Goal: Information Seeking & Learning: Compare options

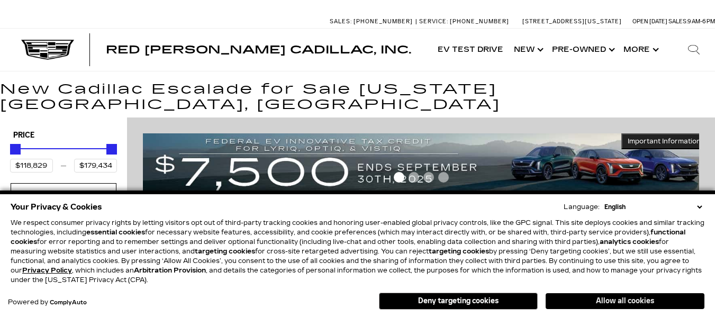
click at [614, 302] on button "Allow all cookies" at bounding box center [625, 301] width 159 height 16
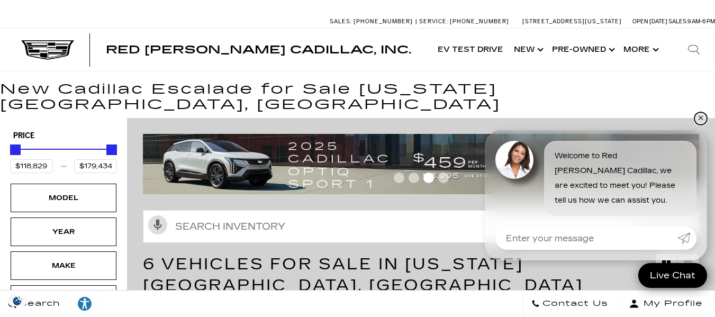
click at [699, 114] on link "✕" at bounding box center [701, 118] width 13 height 13
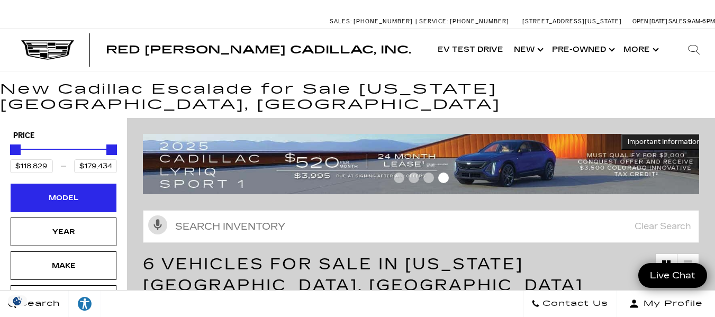
click at [96, 184] on div "Model" at bounding box center [64, 198] width 106 height 29
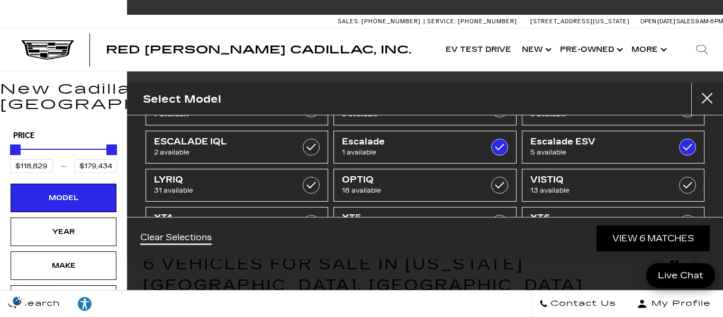
scroll to position [42, 0]
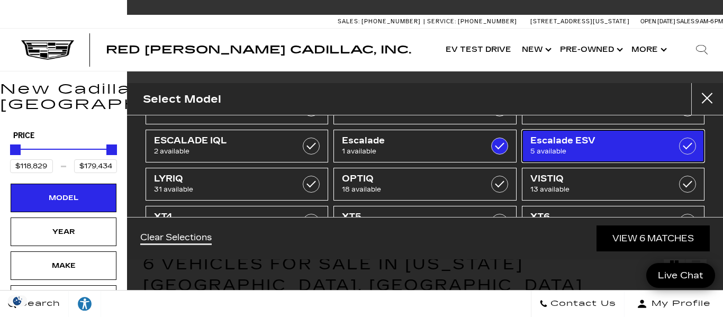
click at [637, 161] on link "Escalade ESV 5 available" at bounding box center [613, 146] width 183 height 33
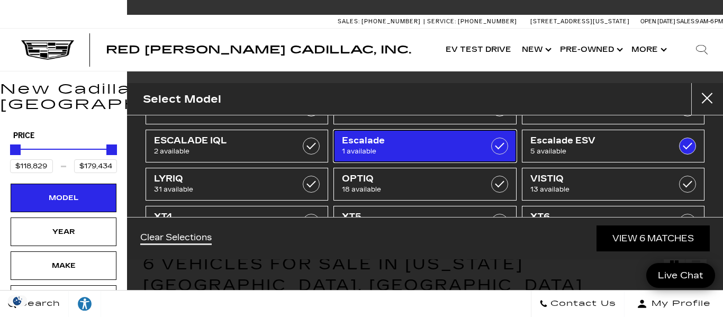
click at [465, 149] on span "1 available" at bounding box center [412, 151] width 141 height 11
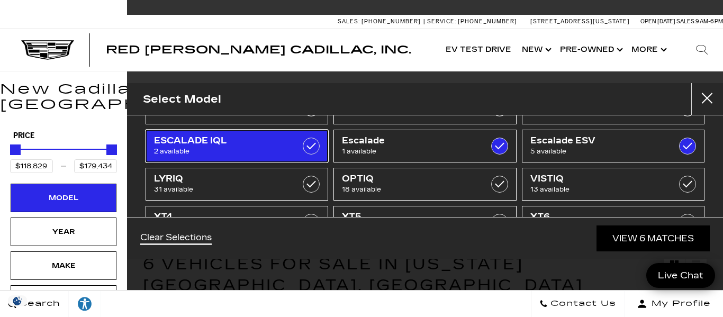
click at [324, 147] on link "ESCALADE IQL 2 available" at bounding box center [237, 146] width 183 height 33
type input "$132,658"
checkbox input "false"
type input "$141,015"
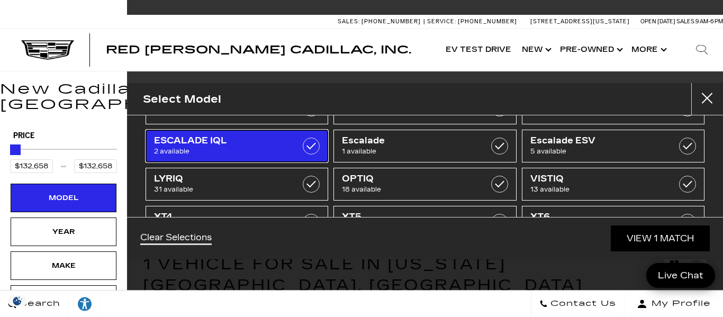
type input "$156,240"
checkbox input "true"
checkbox input "false"
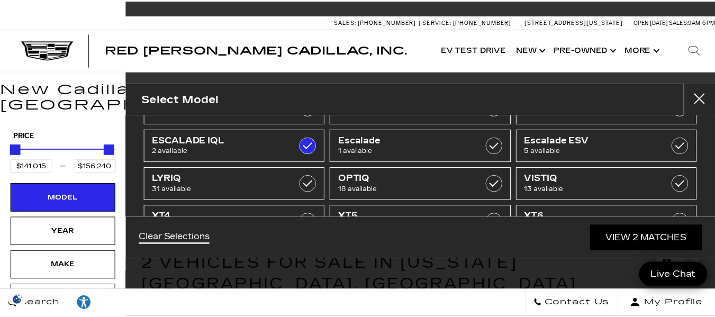
scroll to position [83, 0]
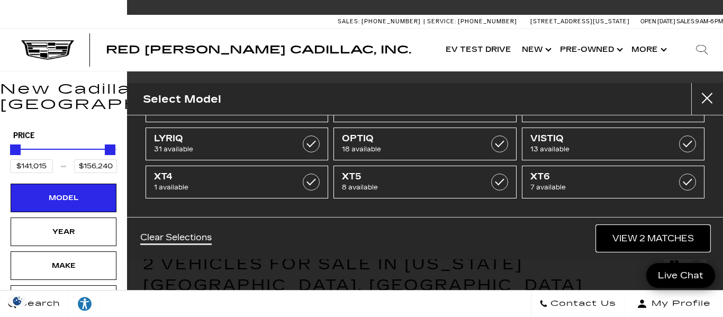
click at [664, 237] on link "View 2 Matches" at bounding box center [653, 239] width 113 height 26
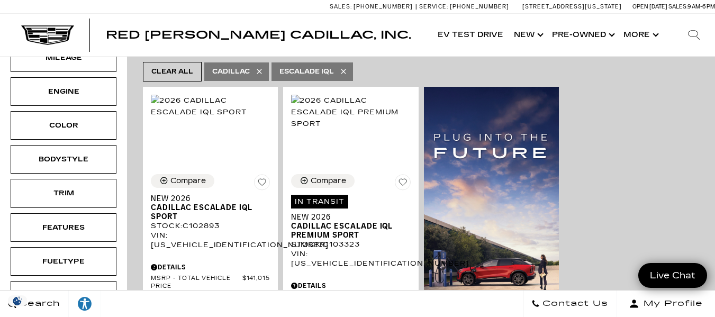
scroll to position [238, 0]
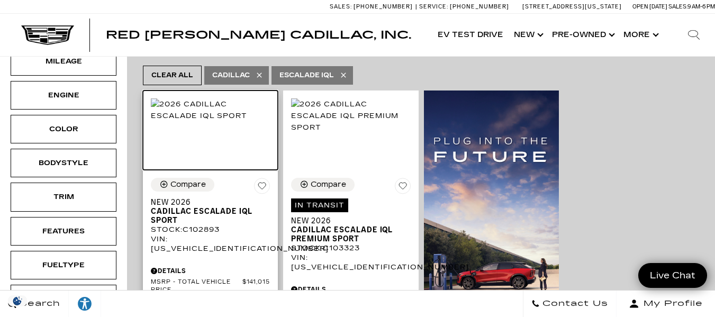
click at [230, 122] on img at bounding box center [210, 109] width 119 height 23
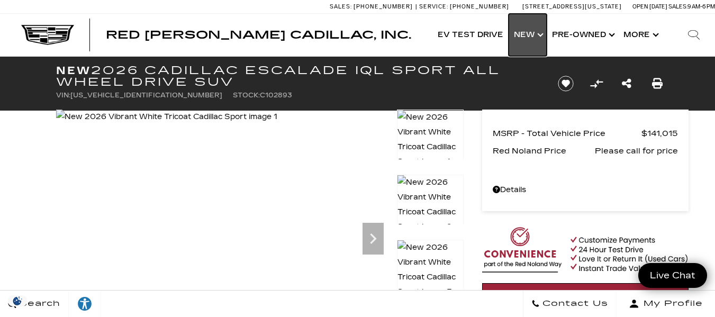
click at [527, 32] on link "Show New" at bounding box center [528, 35] width 38 height 42
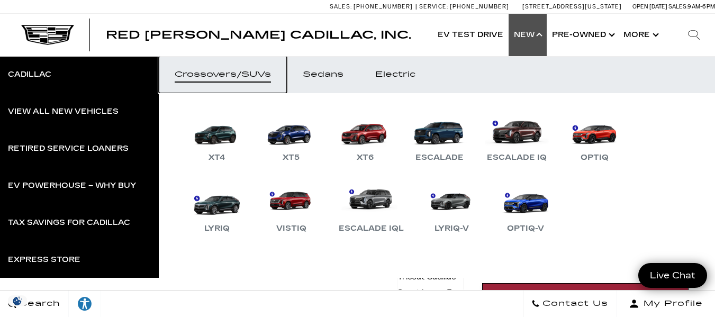
click at [254, 76] on div "Crossovers/SUVs" at bounding box center [223, 74] width 96 height 7
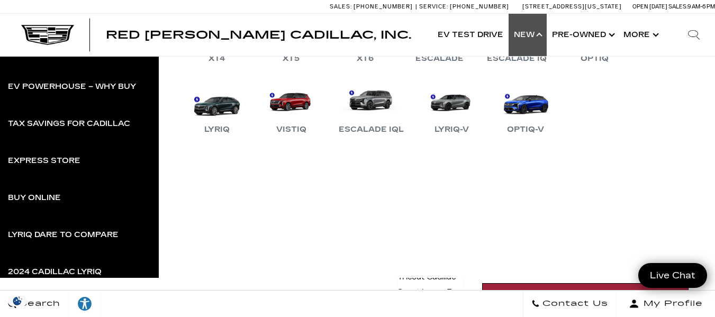
scroll to position [97, 0]
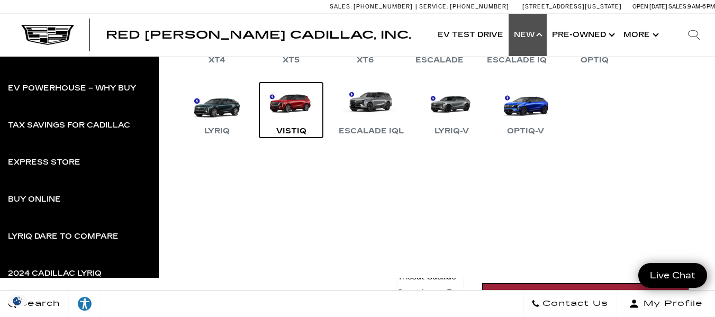
click at [297, 123] on link "VISTIQ" at bounding box center [291, 110] width 64 height 55
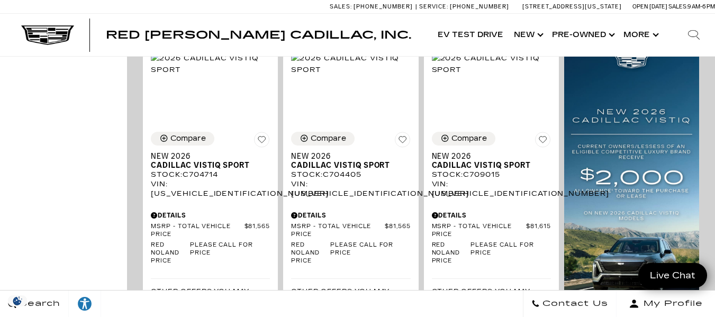
scroll to position [805, 0]
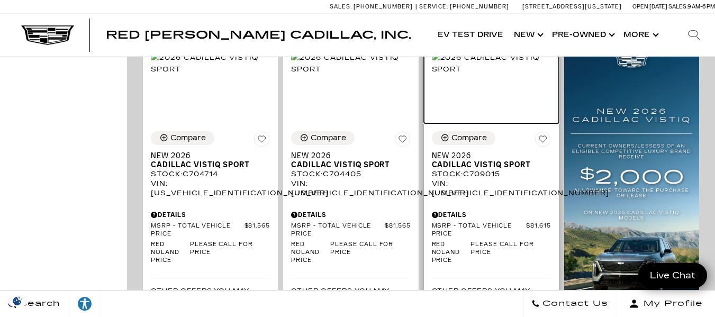
click at [522, 75] on img at bounding box center [491, 63] width 119 height 23
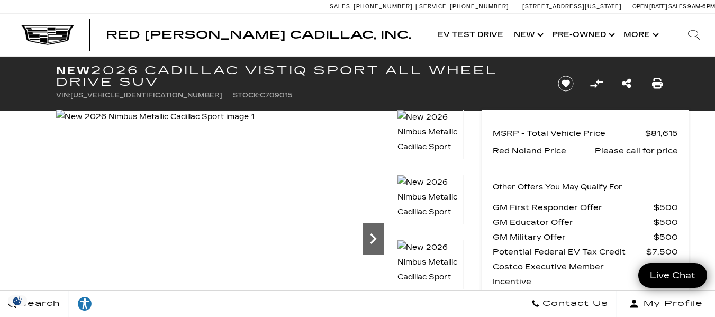
click at [370, 244] on icon "Next" at bounding box center [373, 238] width 21 height 21
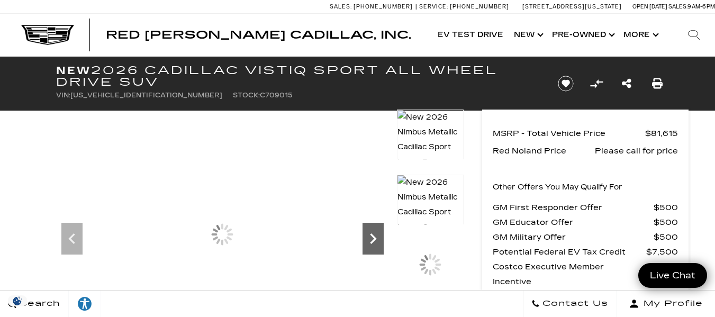
click at [370, 244] on icon "Next" at bounding box center [373, 238] width 21 height 21
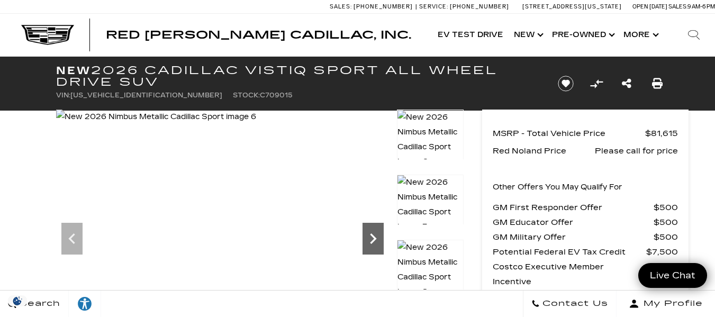
click at [370, 244] on icon "Next" at bounding box center [373, 238] width 21 height 21
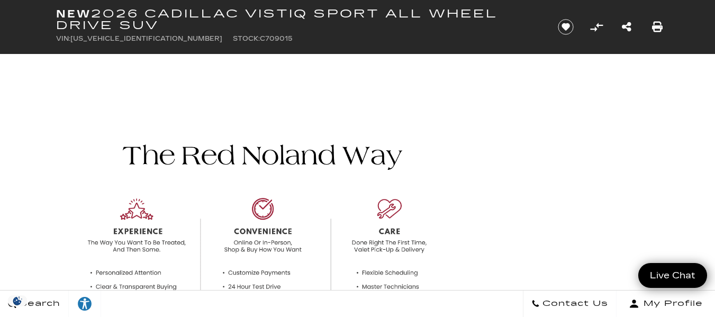
scroll to position [529, 0]
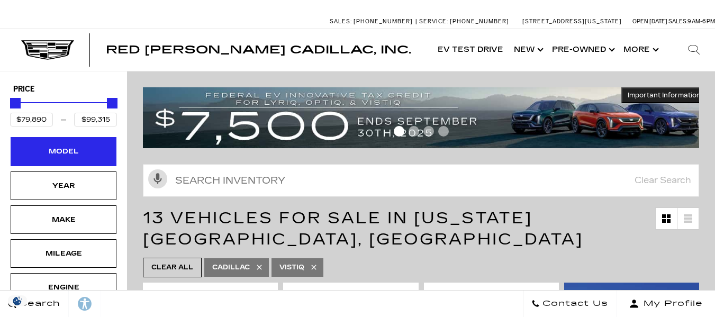
click at [73, 147] on div "Model" at bounding box center [63, 152] width 53 height 12
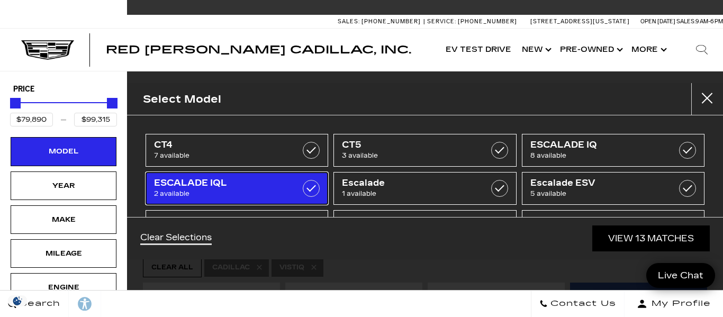
click at [225, 190] on span "2 available" at bounding box center [224, 193] width 141 height 11
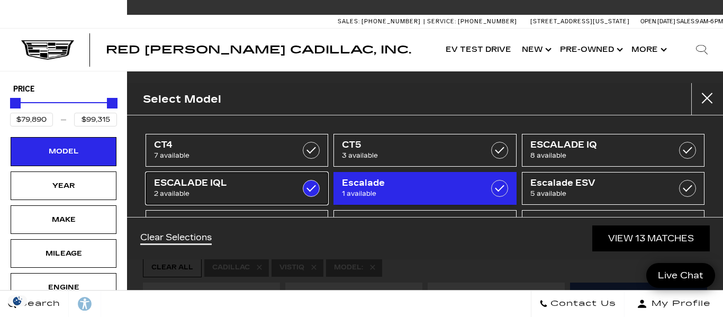
type input "$156,240"
checkbox input "true"
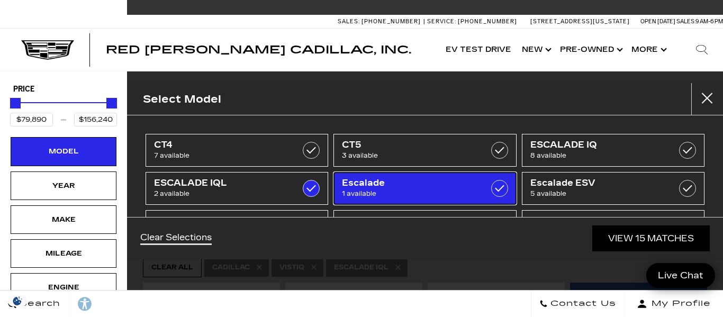
click at [354, 194] on span "1 available" at bounding box center [412, 193] width 141 height 11
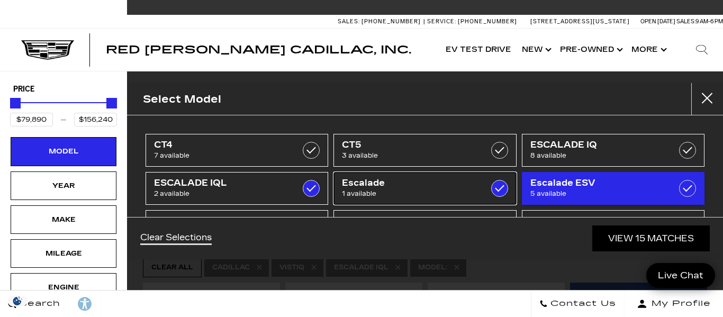
checkbox input "true"
click at [531, 187] on span "Escalade ESV" at bounding box center [601, 183] width 141 height 11
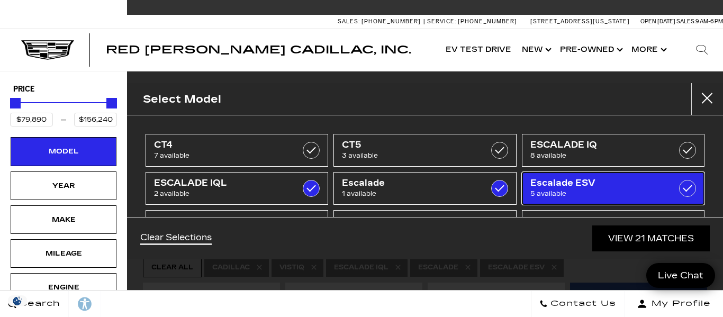
type input "$179,434"
checkbox input "true"
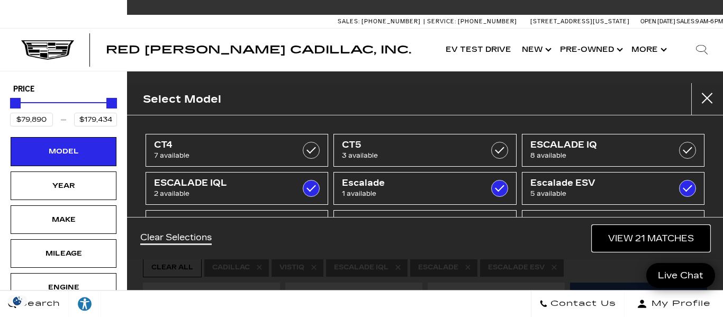
click at [674, 230] on link "View 21 Matches" at bounding box center [651, 239] width 118 height 26
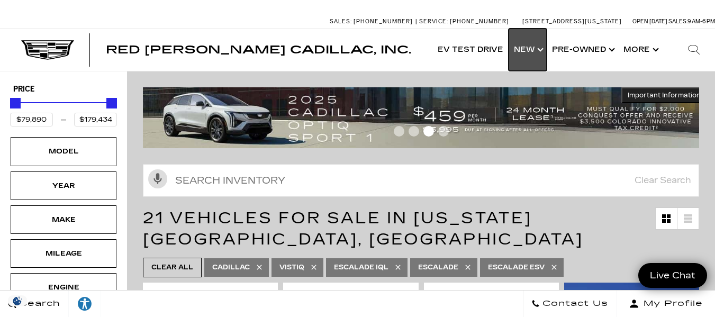
click at [534, 55] on link "Show New" at bounding box center [528, 50] width 38 height 42
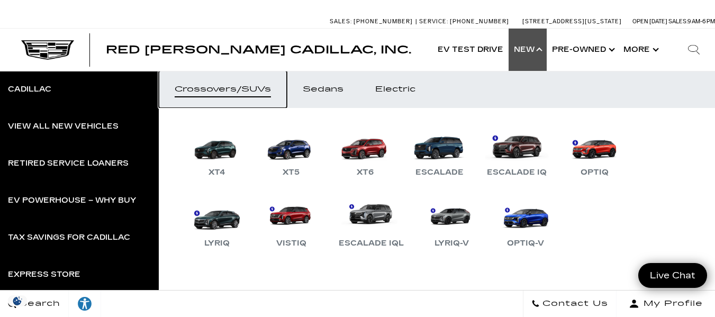
click at [241, 93] on div "Crossovers/SUVs" at bounding box center [223, 89] width 96 height 7
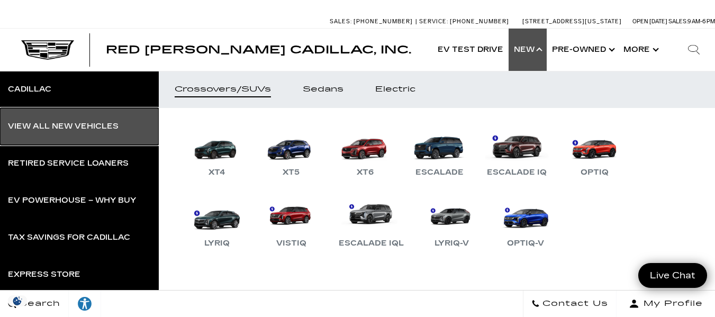
click at [83, 118] on link "View All New Vehicles" at bounding box center [79, 126] width 159 height 37
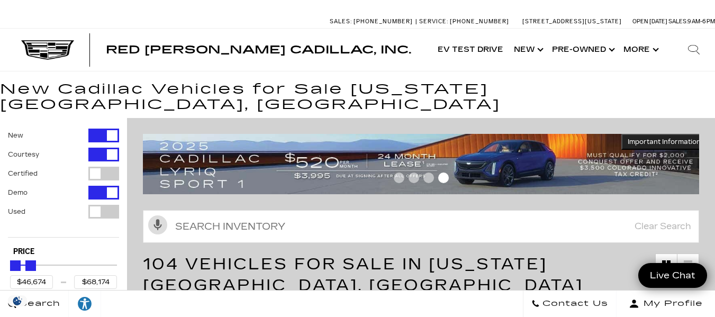
type input "$67,174"
drag, startPoint x: 112, startPoint y: 253, endPoint x: 31, endPoint y: 247, distance: 81.7
click at [31, 260] on div "Maximum Price" at bounding box center [30, 265] width 11 height 11
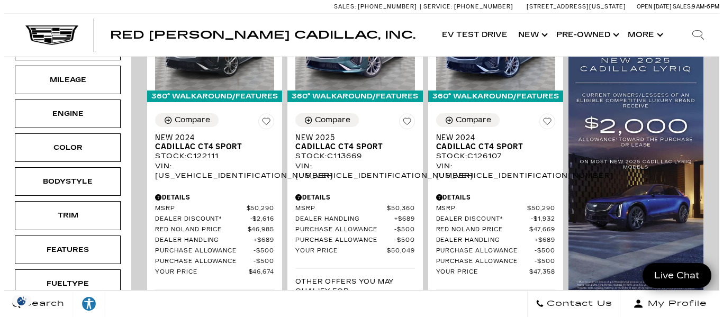
scroll to position [345, 0]
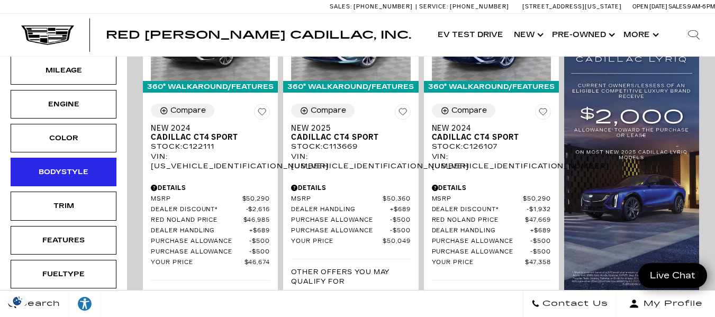
click at [62, 163] on div "Bodystyle" at bounding box center [64, 172] width 106 height 29
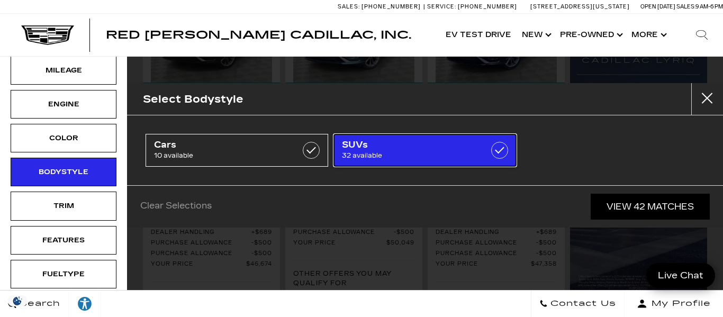
click at [383, 157] on span "32 available" at bounding box center [412, 155] width 141 height 11
type input "$54,845"
checkbox input "true"
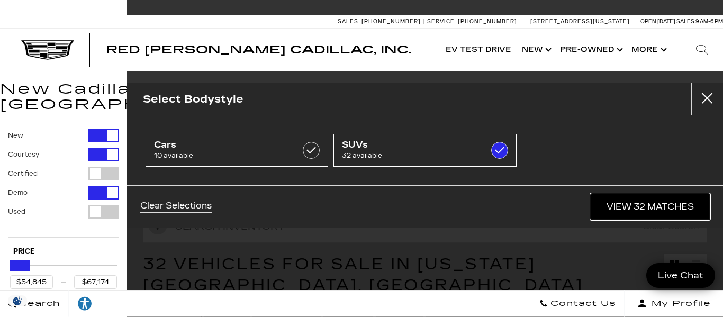
click at [681, 209] on link "View 32 Matches" at bounding box center [650, 207] width 119 height 26
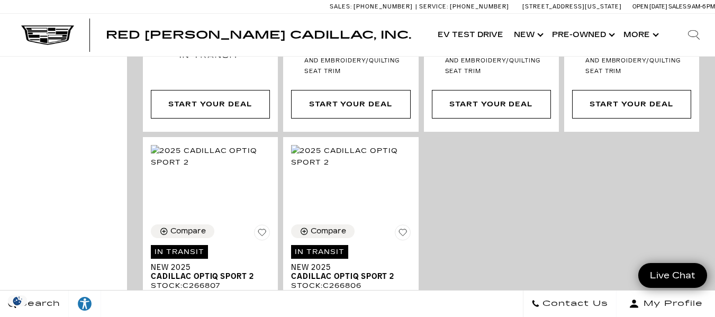
scroll to position [2917, 0]
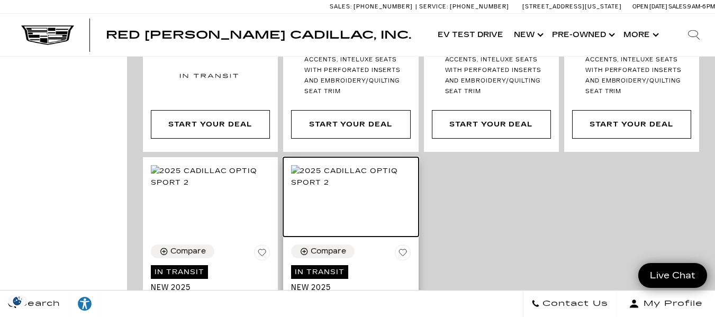
click at [360, 165] on img at bounding box center [350, 176] width 119 height 23
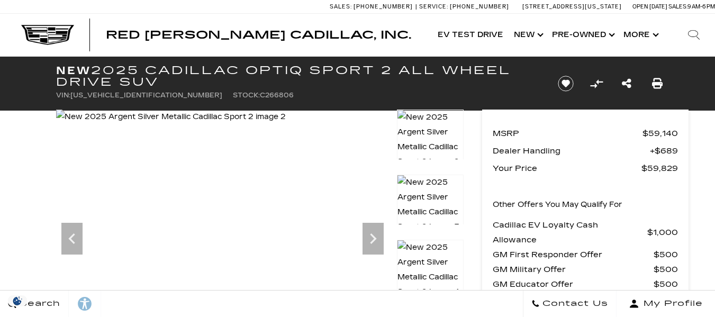
click at [370, 245] on icon "Next" at bounding box center [373, 238] width 21 height 21
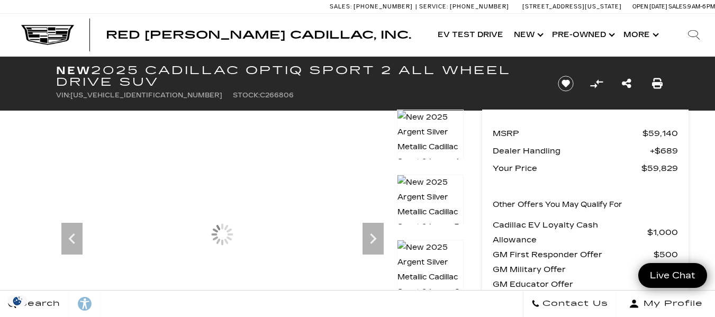
click at [370, 245] on icon "Next" at bounding box center [373, 238] width 21 height 21
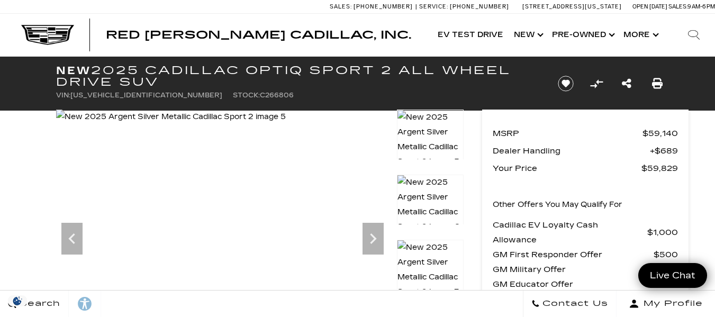
click at [373, 237] on icon "Next" at bounding box center [373, 238] width 6 height 11
click at [367, 238] on icon "Next" at bounding box center [373, 238] width 21 height 21
click at [372, 243] on icon "Next" at bounding box center [373, 238] width 6 height 11
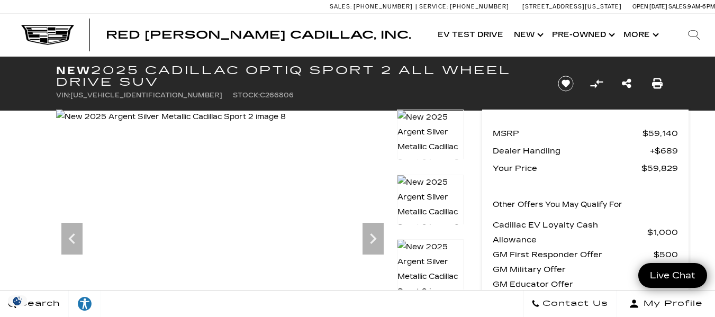
click at [372, 243] on icon "Next" at bounding box center [373, 238] width 6 height 11
click at [376, 242] on icon "Next" at bounding box center [373, 238] width 21 height 21
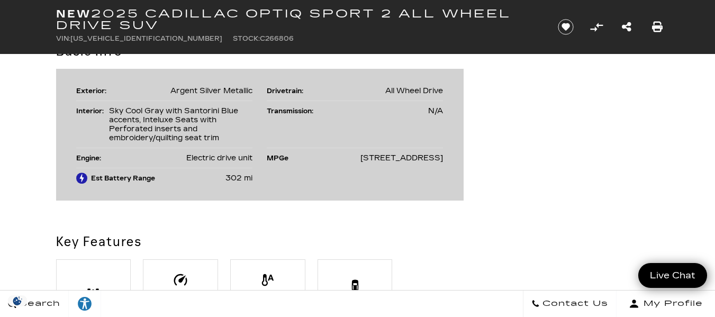
scroll to position [939, 0]
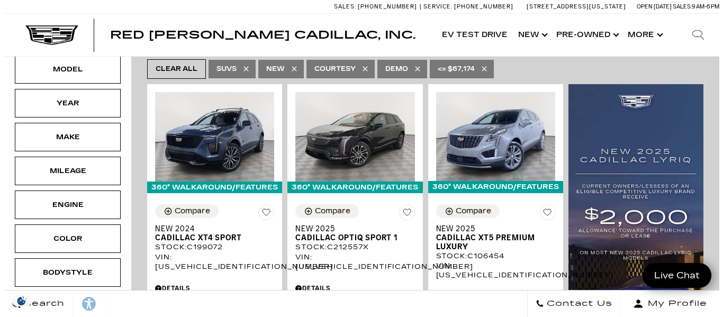
scroll to position [248, 0]
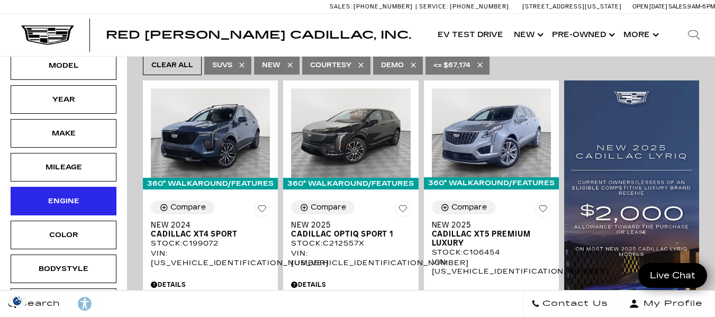
click at [44, 195] on div "Engine" at bounding box center [63, 201] width 53 height 12
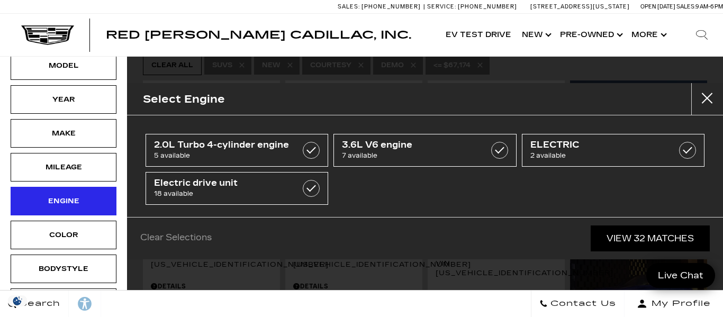
scroll to position [0, 0]
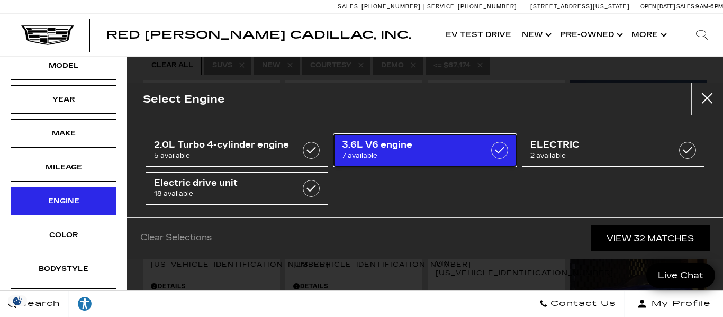
click at [477, 155] on span "7 available" at bounding box center [412, 155] width 141 height 11
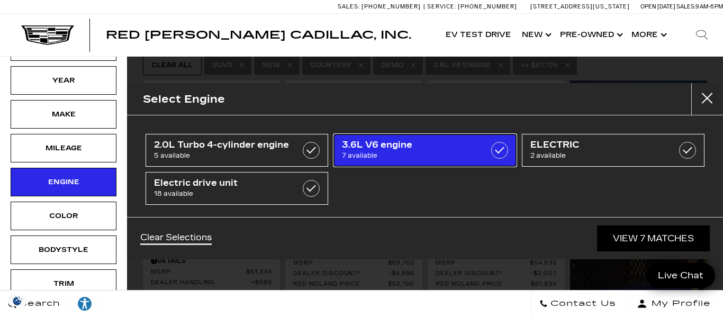
type input "$61,023"
checkbox input "true"
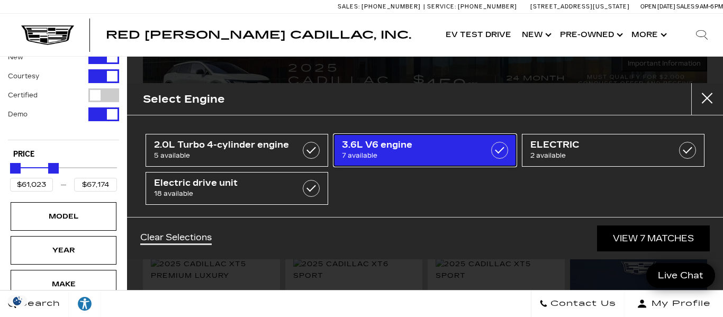
scroll to position [3, 0]
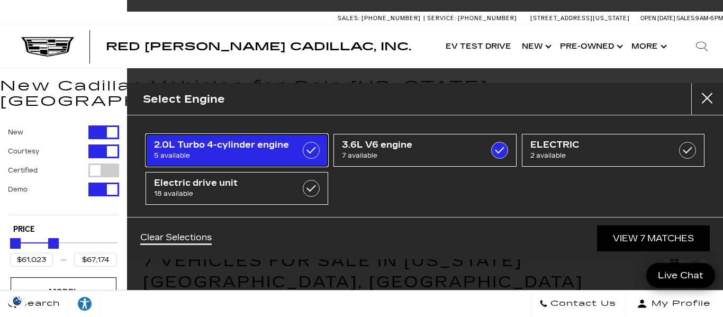
click at [309, 149] on label at bounding box center [311, 150] width 17 height 17
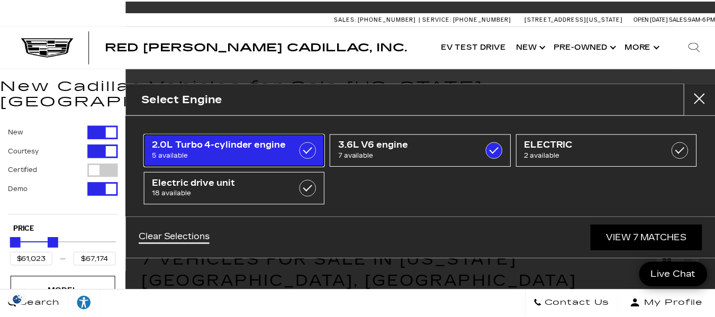
scroll to position [0, 0]
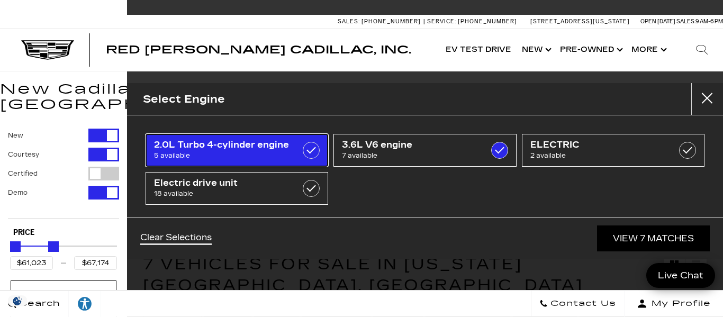
type input "$54,845"
checkbox input "true"
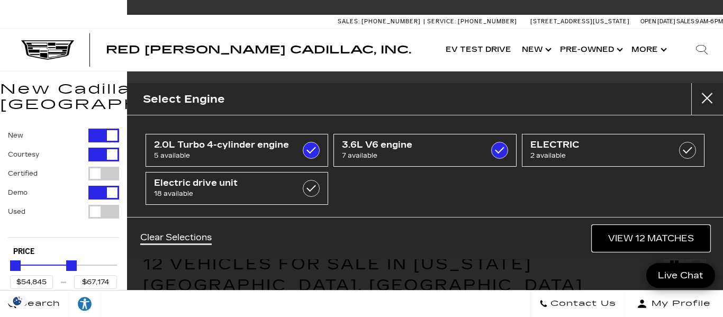
click at [608, 235] on link "View 12 Matches" at bounding box center [651, 239] width 118 height 26
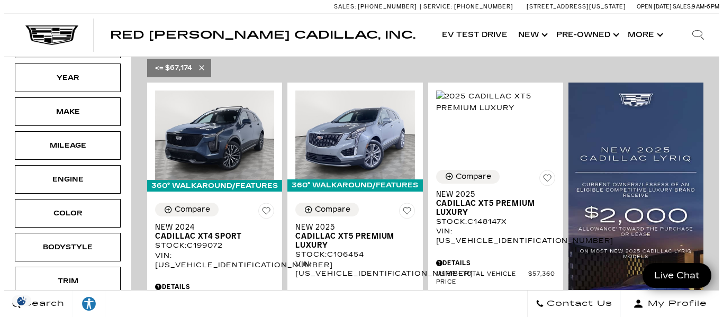
scroll to position [271, 0]
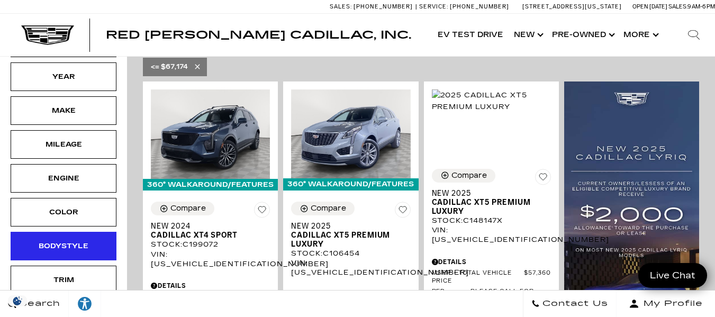
click at [50, 240] on div "Bodystyle" at bounding box center [63, 246] width 53 height 12
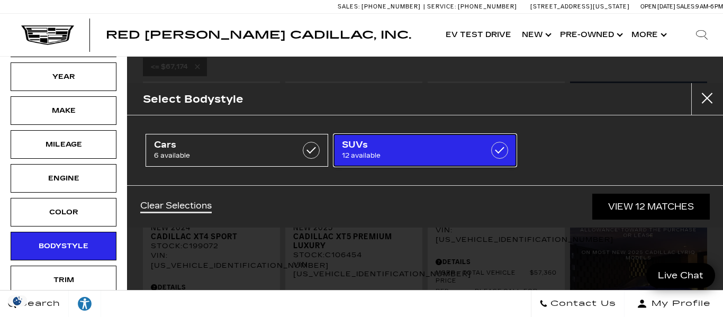
click at [397, 150] on span "SUVs" at bounding box center [412, 145] width 141 height 11
type input "$46,674"
checkbox input "false"
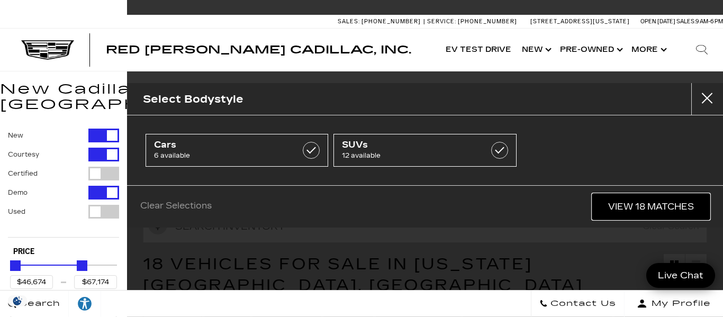
click at [602, 216] on link "View 18 Matches" at bounding box center [651, 207] width 118 height 26
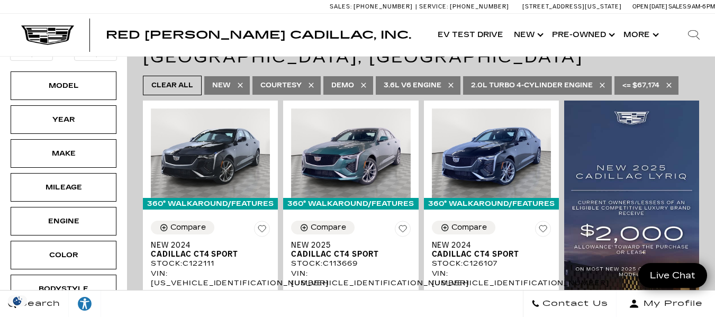
scroll to position [229, 0]
